Goal: Information Seeking & Learning: Learn about a topic

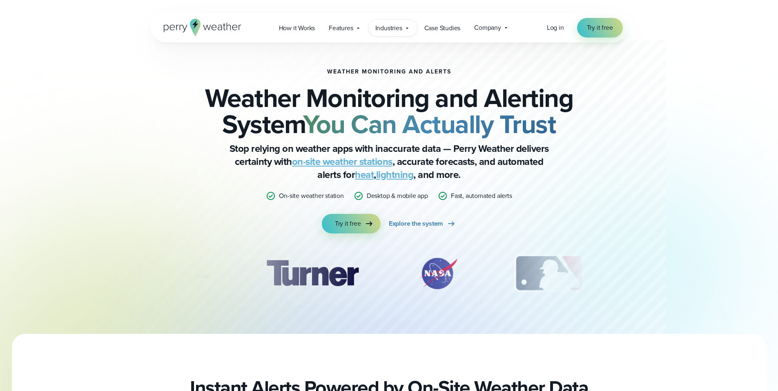
click at [382, 30] on span "Industries" at bounding box center [388, 28] width 27 height 10
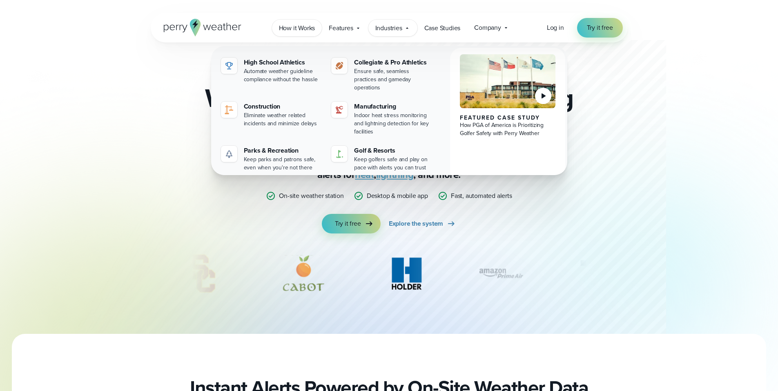
click at [304, 33] on span "How it Works" at bounding box center [297, 28] width 36 height 10
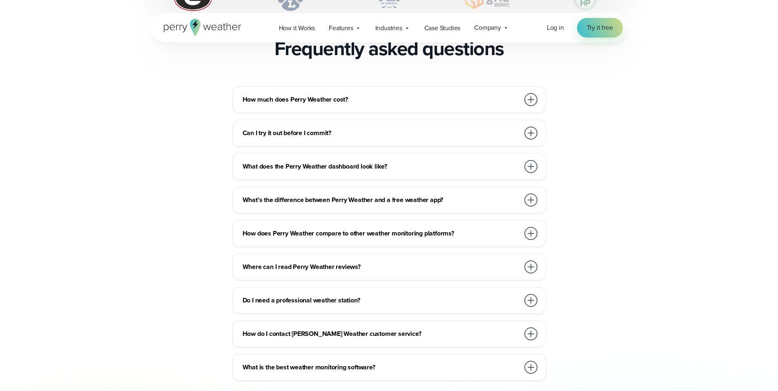
scroll to position [1792, 0]
click at [501, 295] on h3 "Do I need a professional weather station?" at bounding box center [381, 300] width 277 height 10
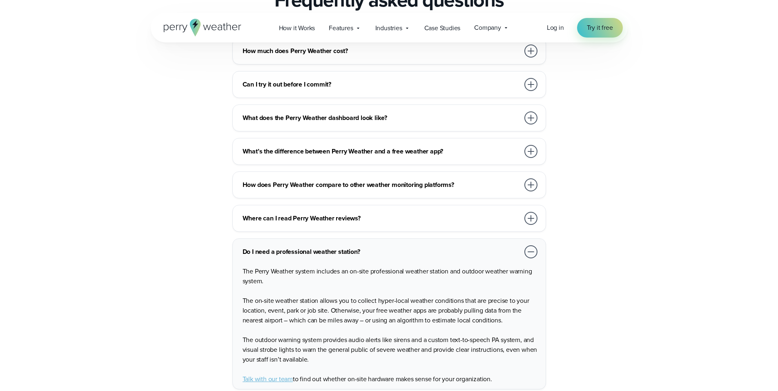
scroll to position [1841, 0]
click at [414, 146] on h3 "What’s the difference between Perry Weather and a free weather app?" at bounding box center [381, 151] width 277 height 10
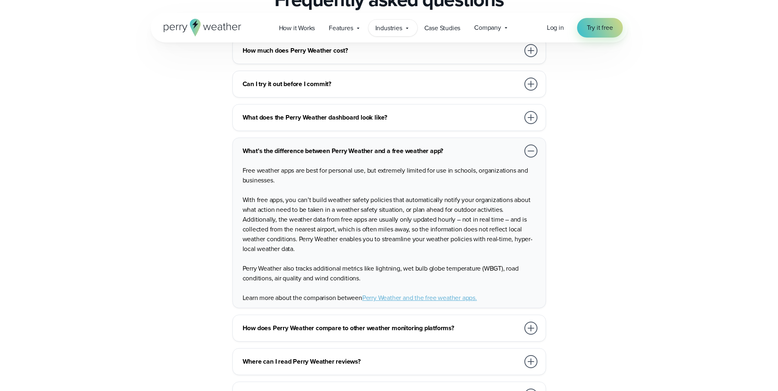
click at [386, 26] on span "Industries" at bounding box center [388, 28] width 27 height 10
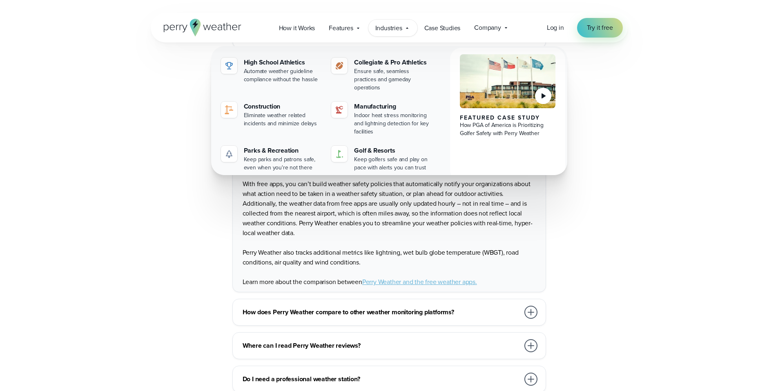
click at [605, 198] on div "How much does Perry Weather cost? We work with organizations large and small, f…" at bounding box center [389, 240] width 477 height 439
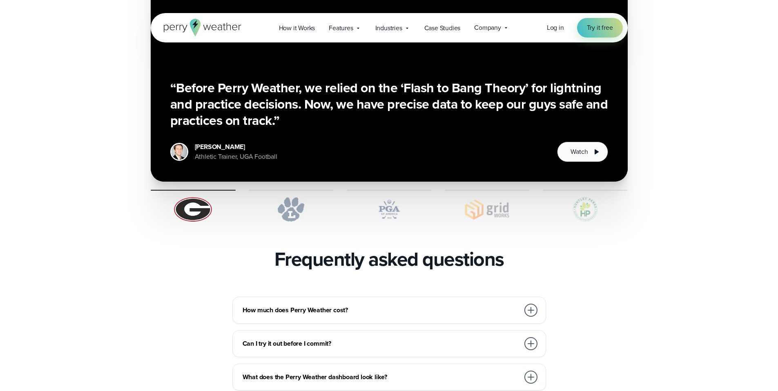
scroll to position [1583, 0]
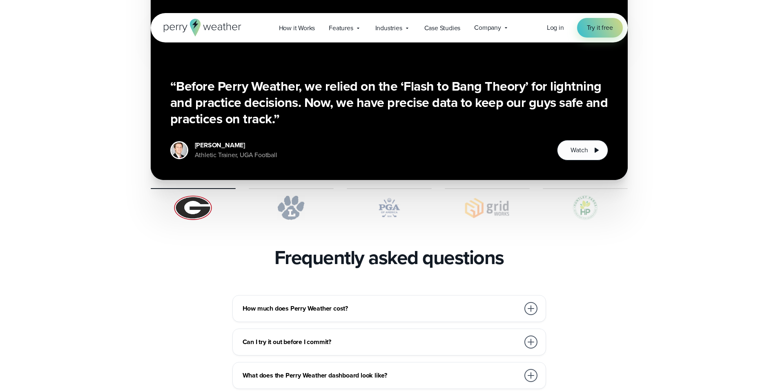
click at [368, 304] on h3 "How much does Perry Weather cost?" at bounding box center [381, 309] width 277 height 10
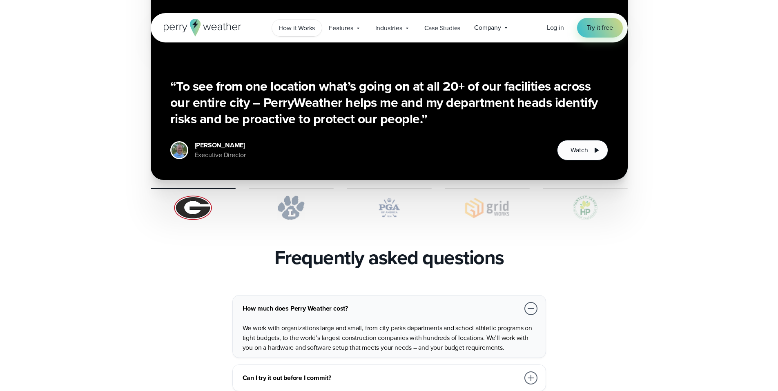
scroll to position [1576, 0]
